Goal: Browse casually

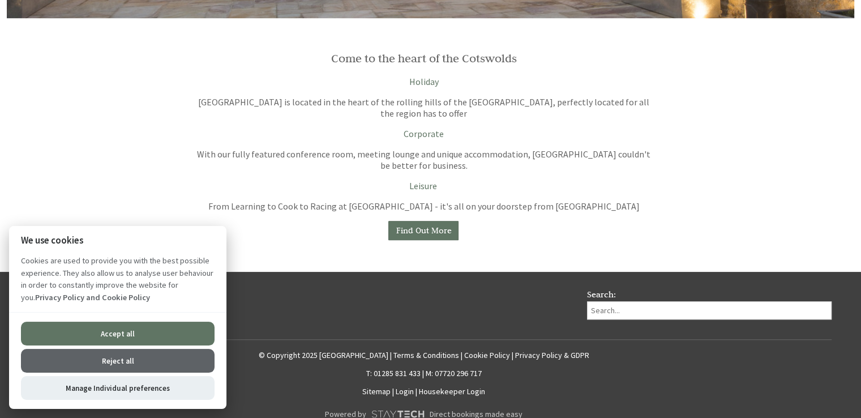
scroll to position [942, 0]
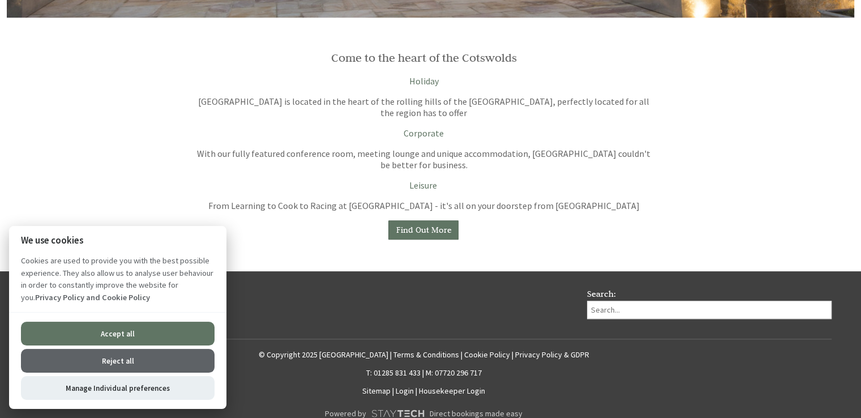
click at [121, 361] on button "Reject all" at bounding box center [118, 361] width 194 height 24
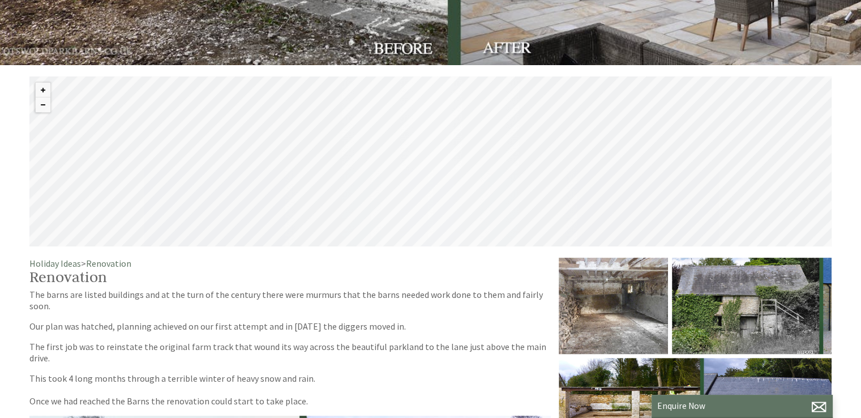
scroll to position [251, 0]
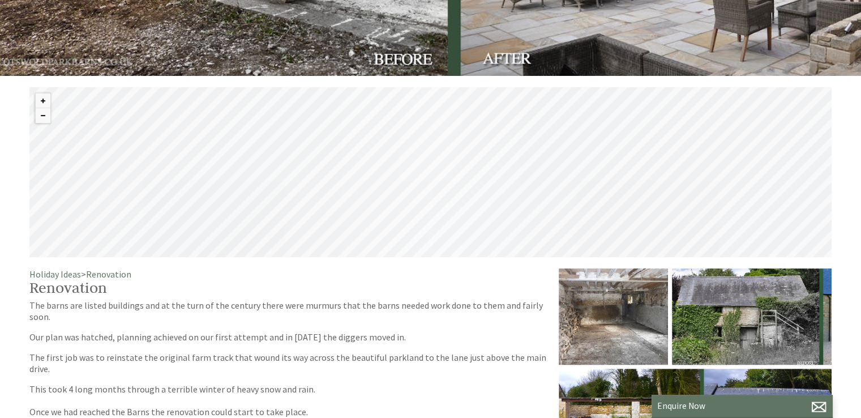
click at [460, 186] on div "© MapTiler © OpenStreetMap contributors" at bounding box center [430, 172] width 802 height 170
click at [38, 98] on button "Zoom in" at bounding box center [43, 100] width 15 height 15
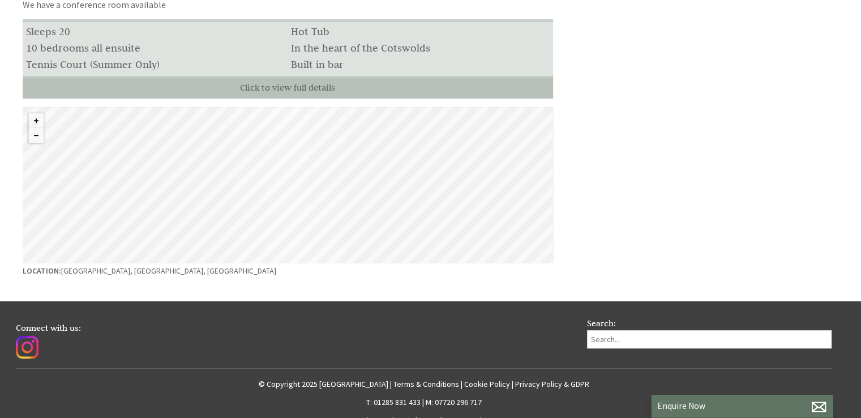
scroll to position [632, 0]
